Goal: Task Accomplishment & Management: Use online tool/utility

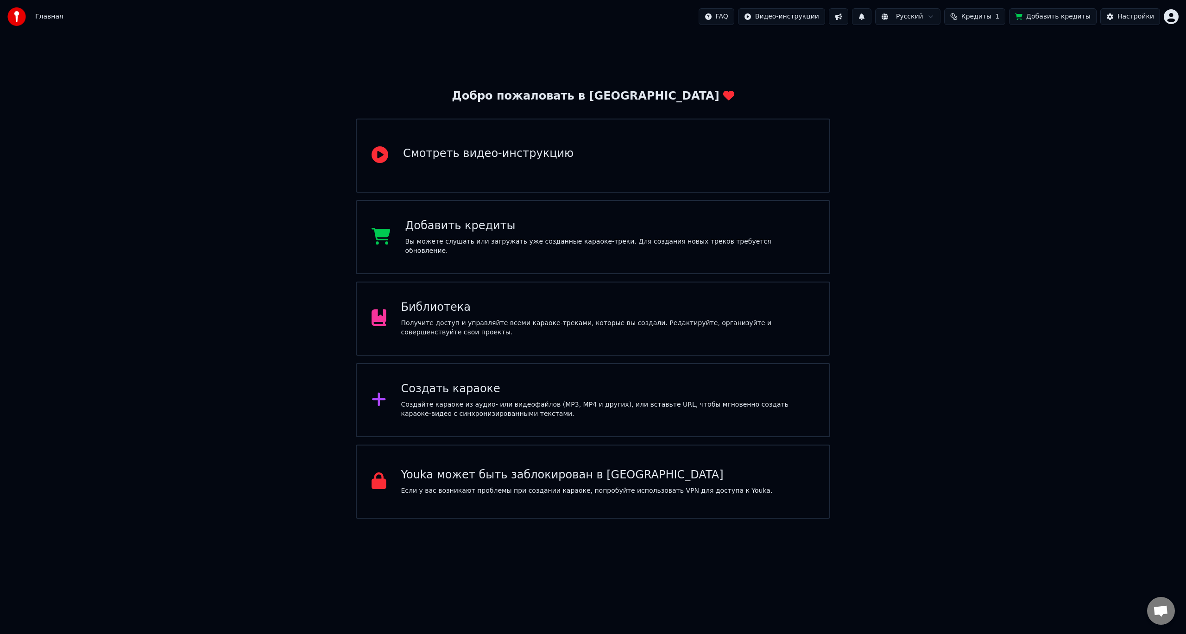
click at [469, 325] on div "Получите доступ и управляйте всеми караоке-треками, которые вы создали. Редакти…" at bounding box center [608, 328] width 414 height 19
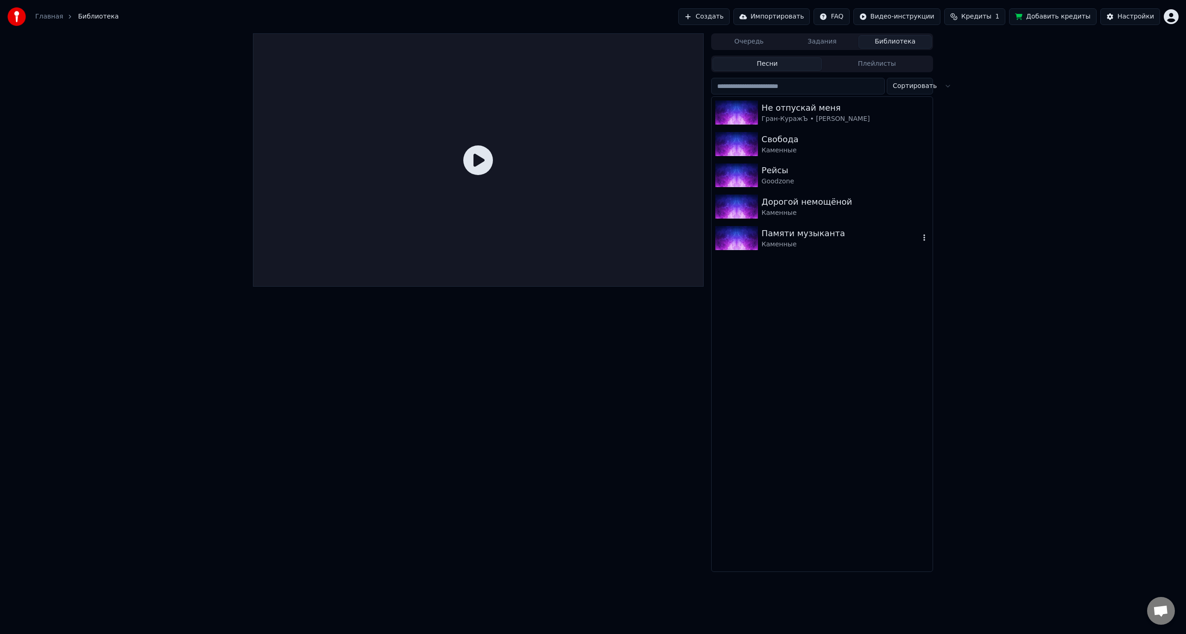
click at [792, 242] on div "Каменные" at bounding box center [841, 244] width 158 height 9
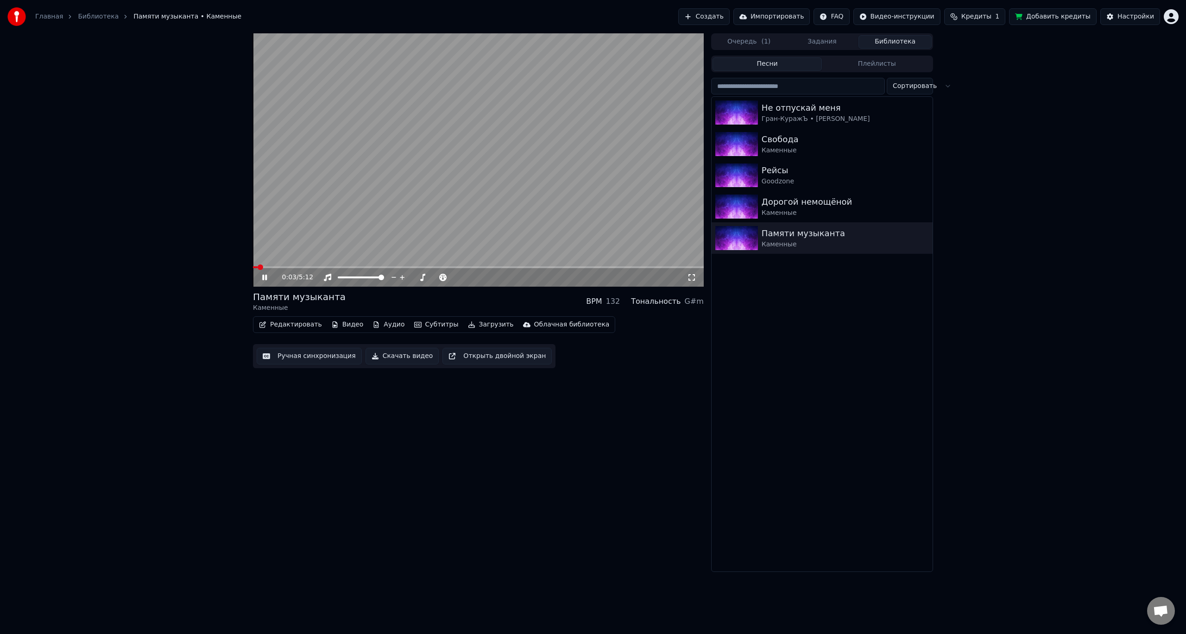
click at [506, 145] on video at bounding box center [478, 159] width 451 height 253
drag, startPoint x: 405, startPoint y: 354, endPoint x: 493, endPoint y: 376, distance: 90.6
click at [493, 378] on div "0:03 / 5:12 Памяти музыканта Каменные BPM 132 Тональность G#m Редактировать Вид…" at bounding box center [478, 302] width 451 height 539
click at [393, 360] on button "Скачать видео" at bounding box center [403, 356] width 74 height 17
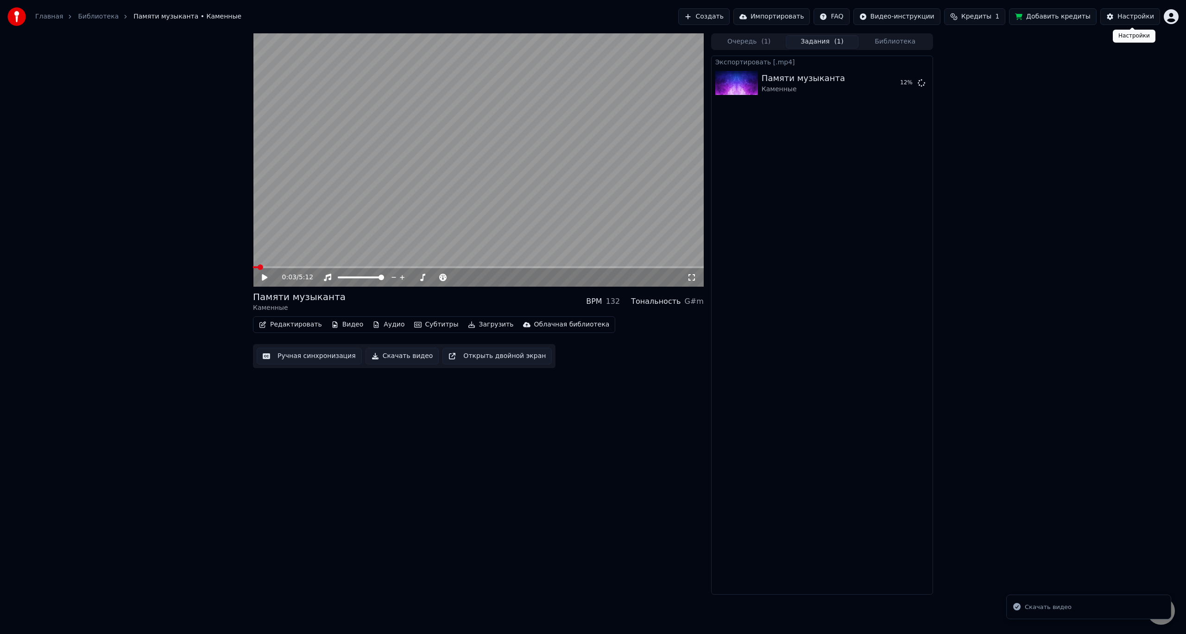
click at [1148, 14] on div "Настройки" at bounding box center [1135, 16] width 37 height 9
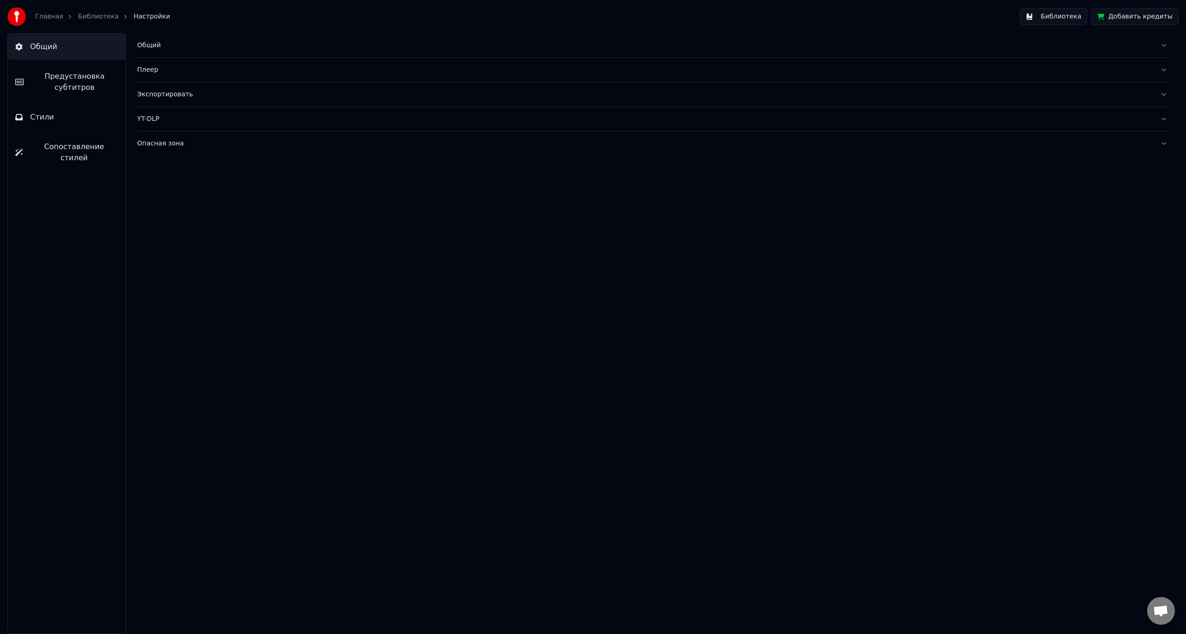
click at [227, 96] on div "Экспортировать" at bounding box center [644, 94] width 1015 height 9
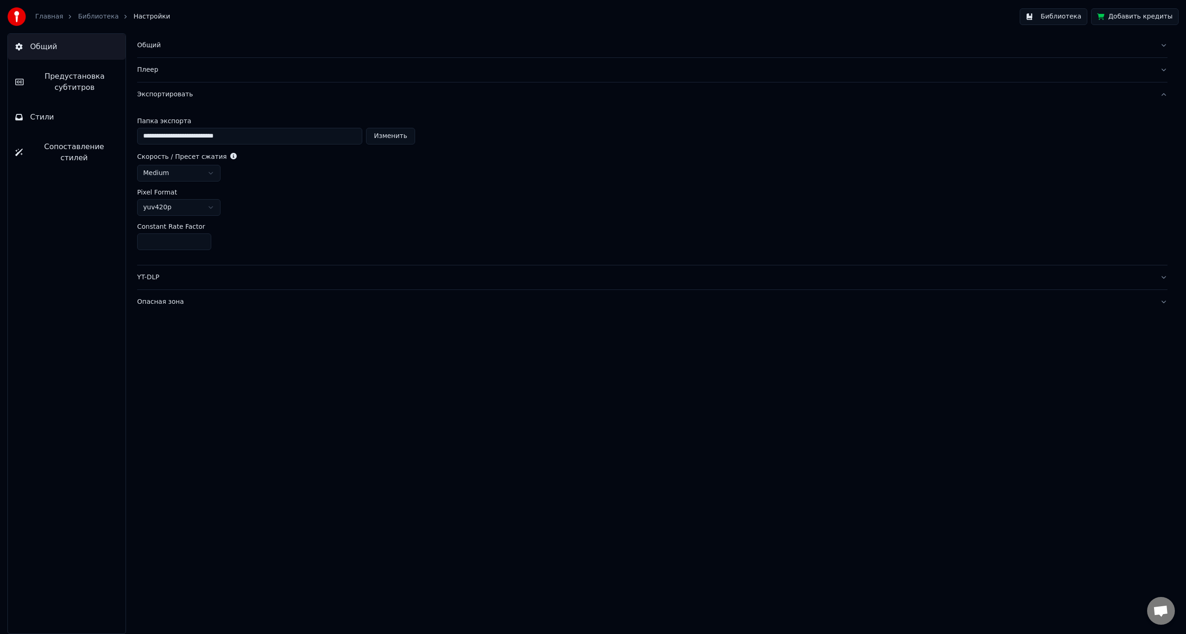
drag, startPoint x: 389, startPoint y: 136, endPoint x: 332, endPoint y: 205, distance: 89.8
click at [323, 200] on div "**********" at bounding box center [652, 186] width 1030 height 158
drag, startPoint x: 248, startPoint y: 137, endPoint x: 109, endPoint y: 139, distance: 138.5
click at [109, 139] on div "**********" at bounding box center [593, 333] width 1186 height 601
